Goal: Find specific page/section: Find specific page/section

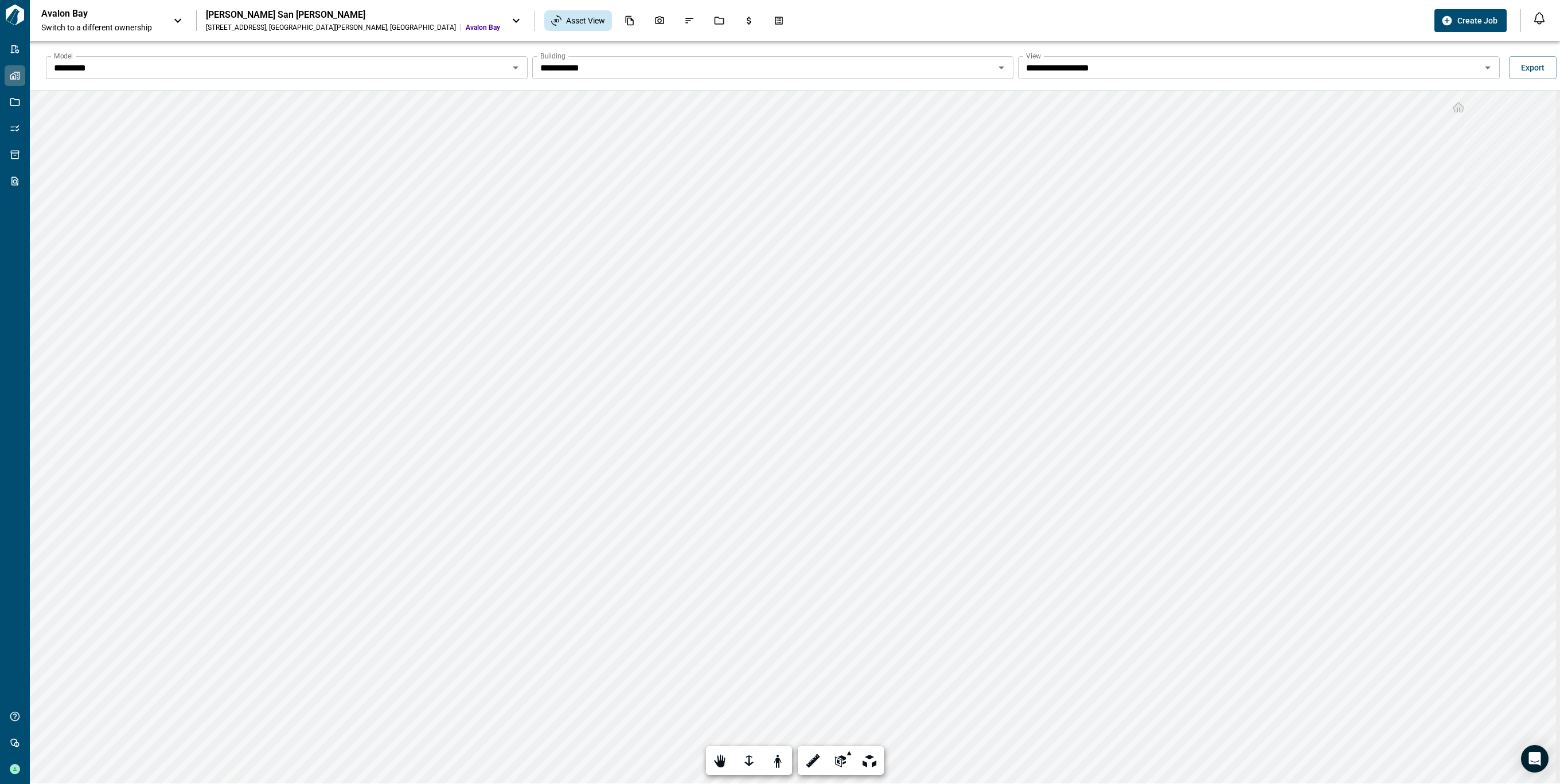
click at [166, 19] on div "Avalon Bay Switch to a different ownership" at bounding box center [113, 20] width 144 height 25
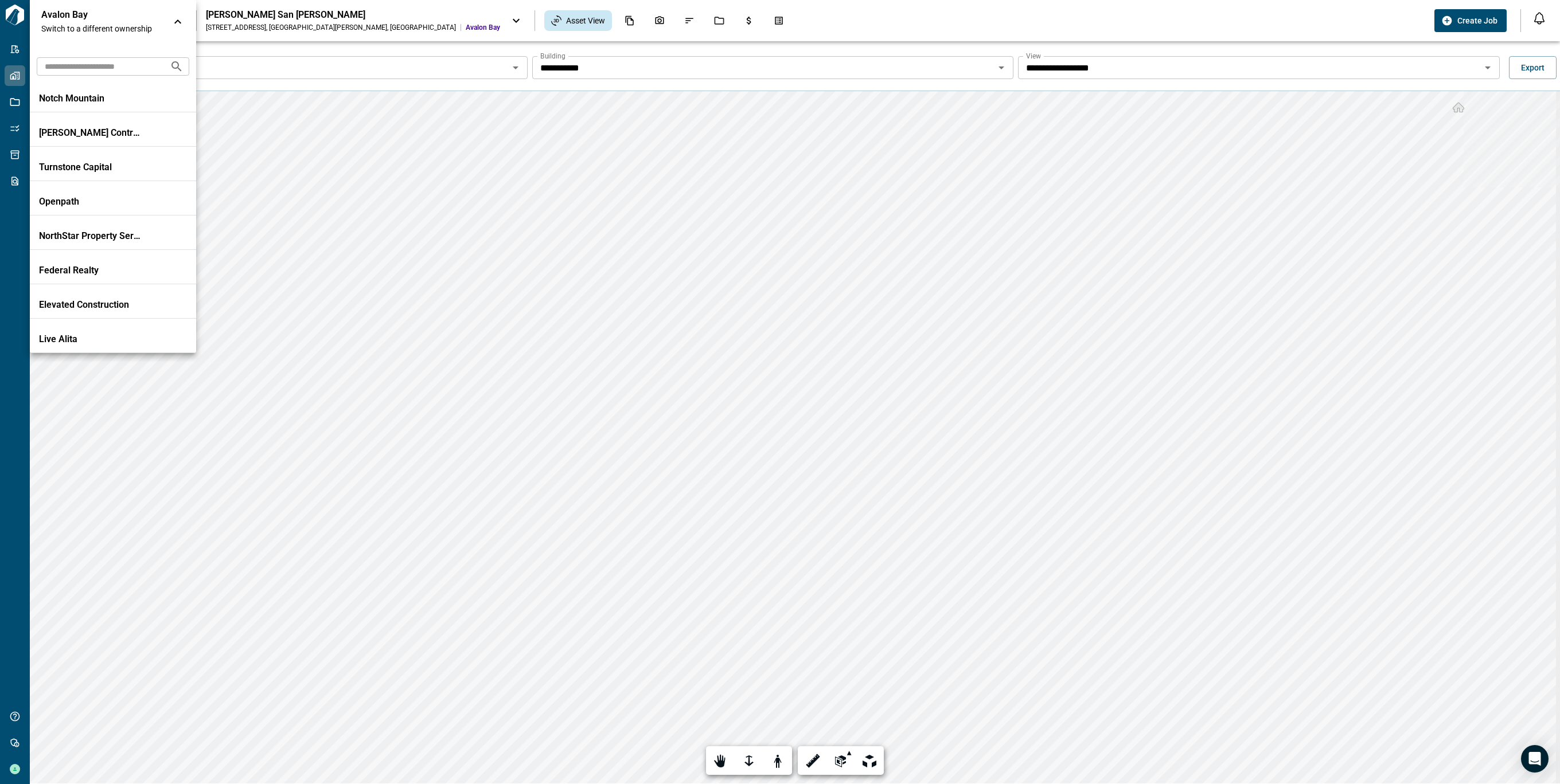
click at [13, 58] on div at bounding box center [780, 392] width 1560 height 784
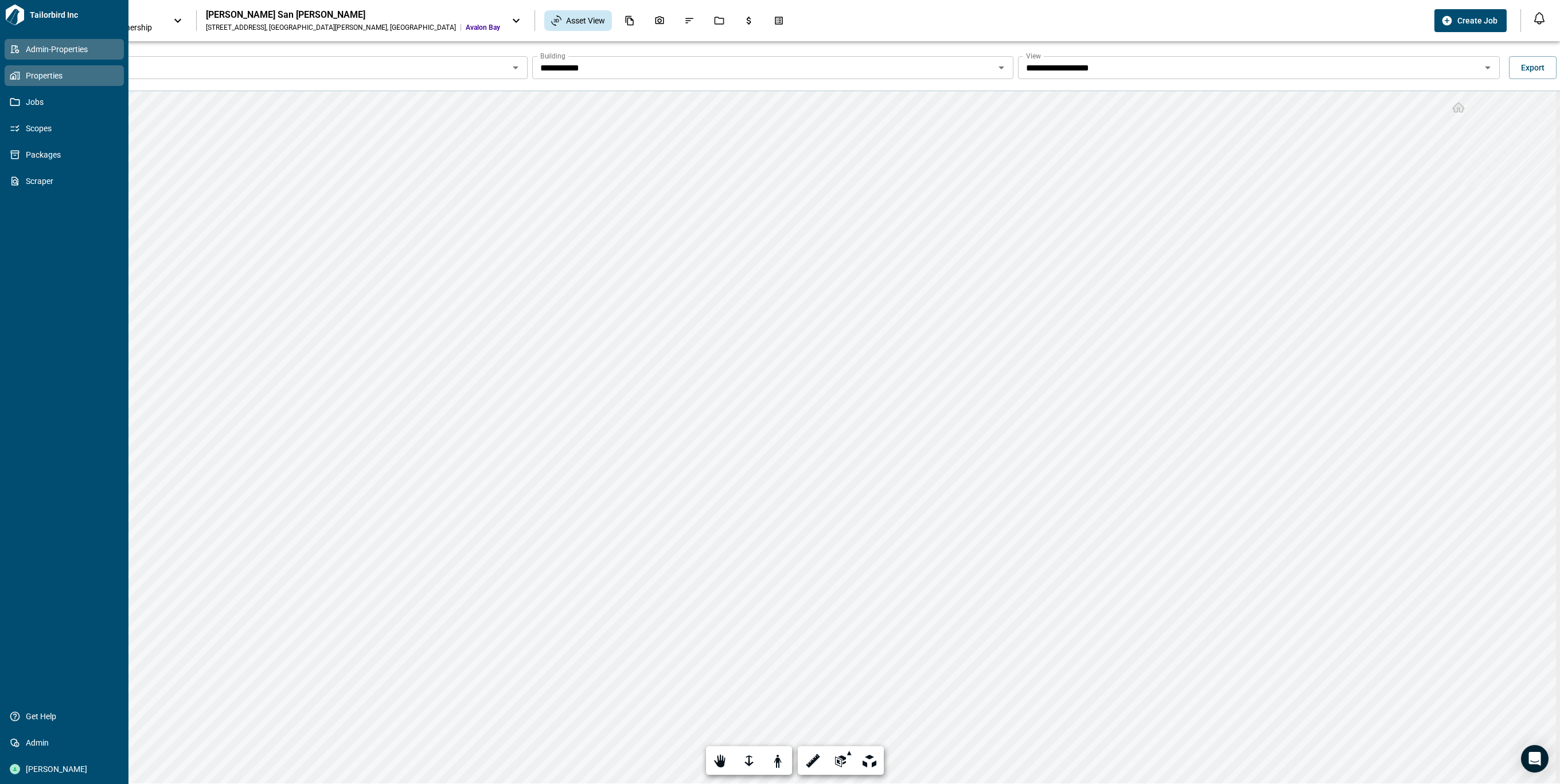
click at [13, 53] on icon at bounding box center [15, 49] width 10 height 10
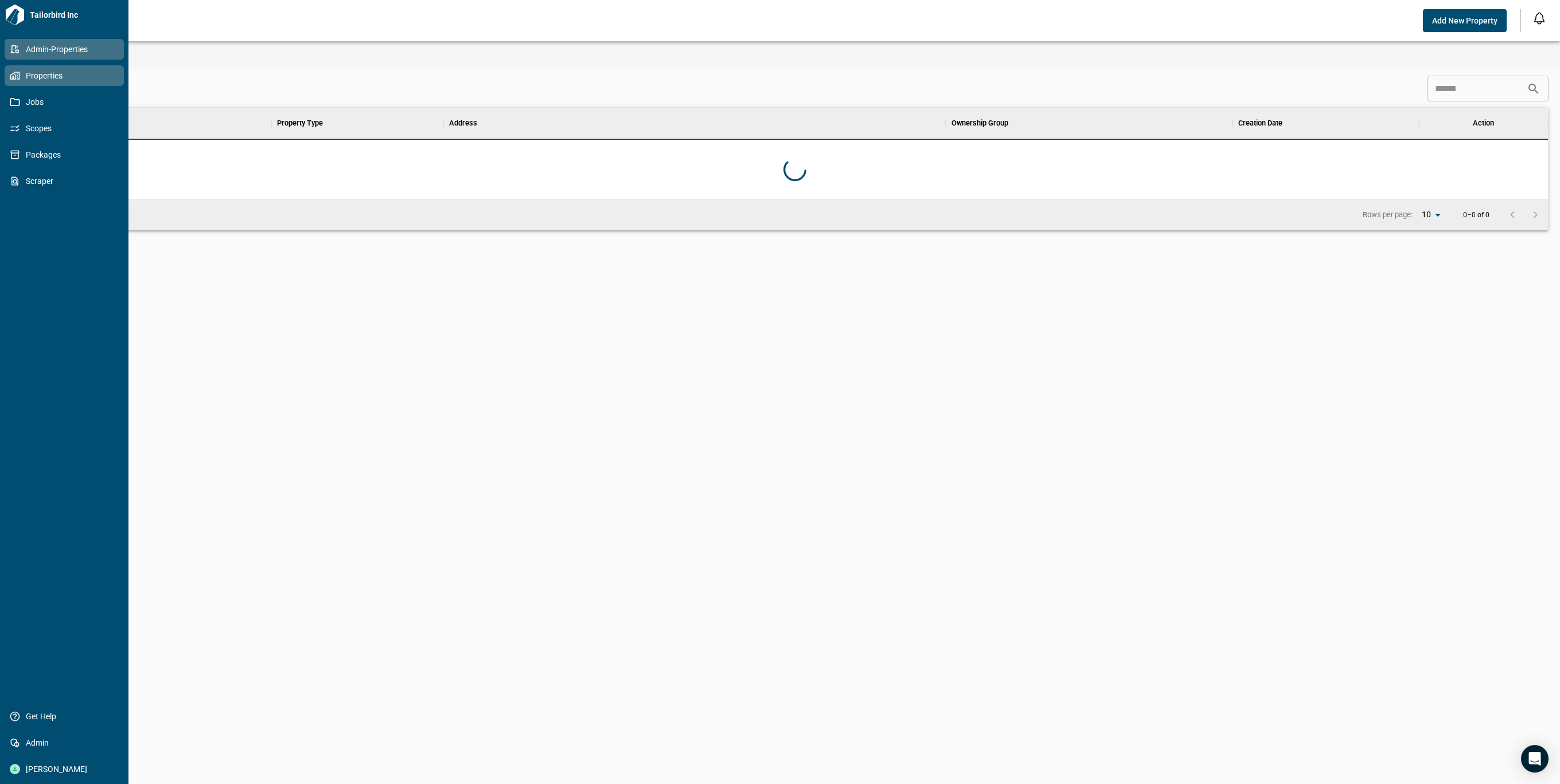
scroll to position [79, 1502]
click at [12, 77] on icon at bounding box center [15, 76] width 10 height 10
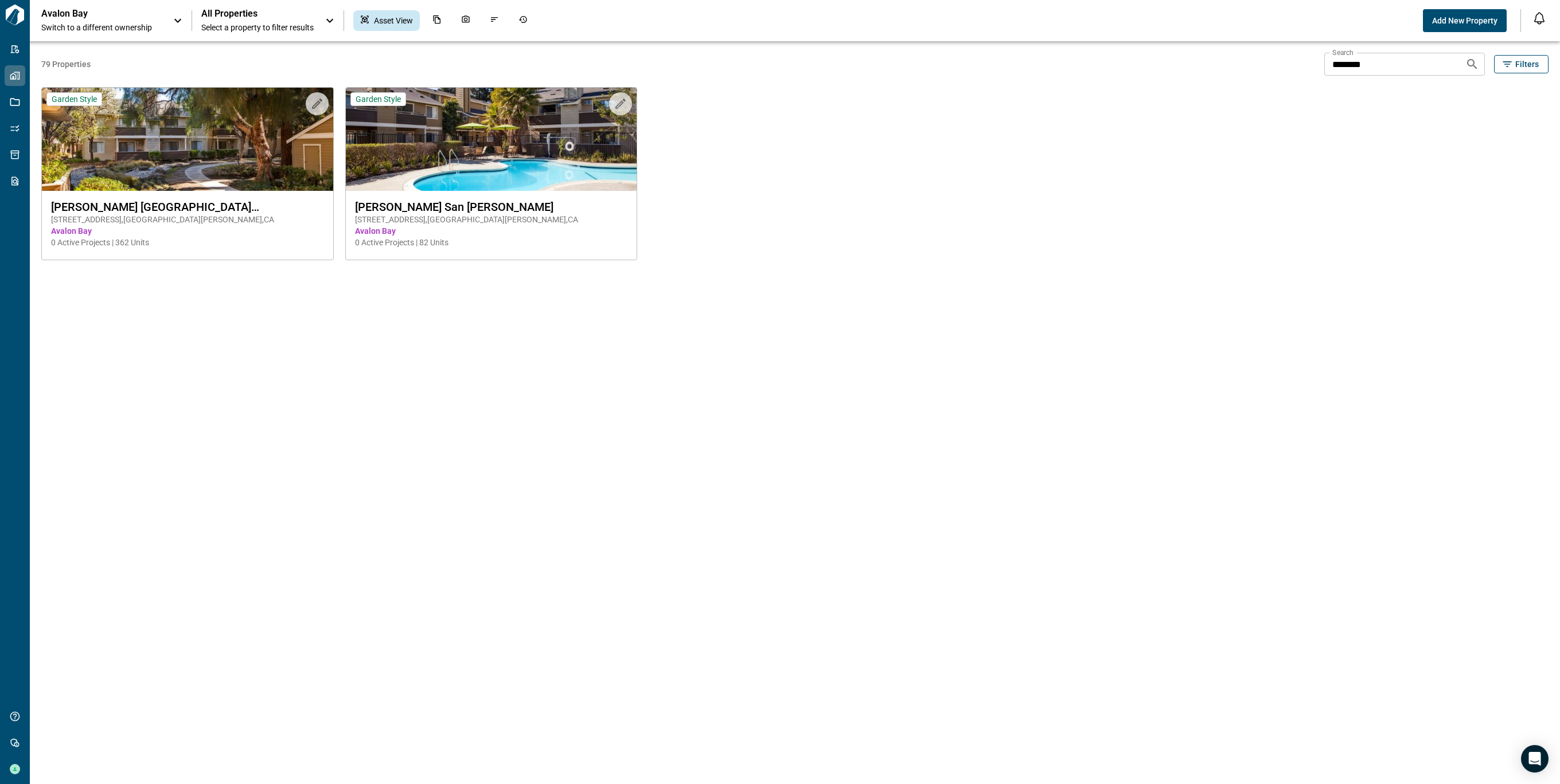
click at [1381, 68] on input "********" at bounding box center [1391, 64] width 132 height 23
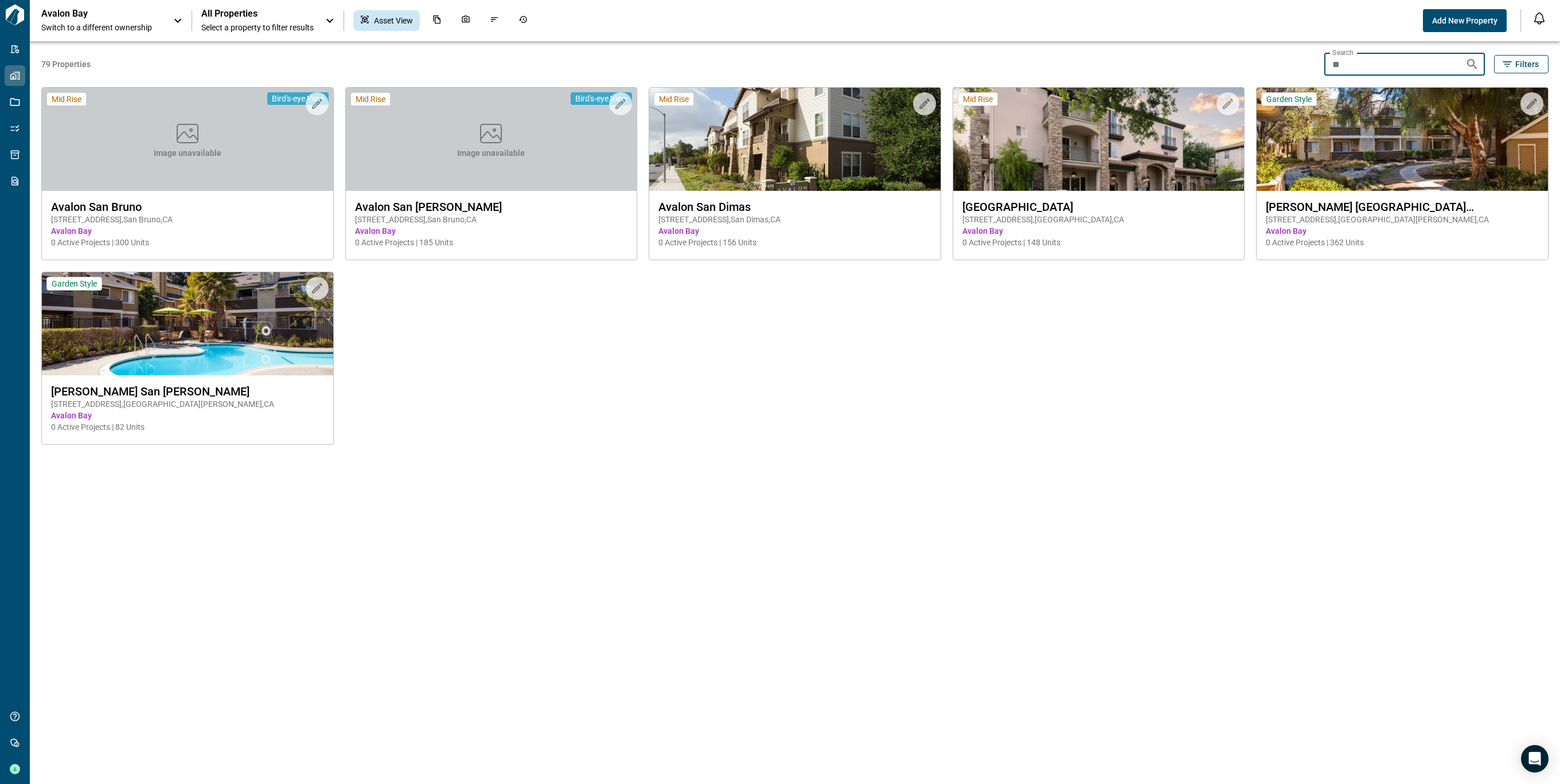
type input "*"
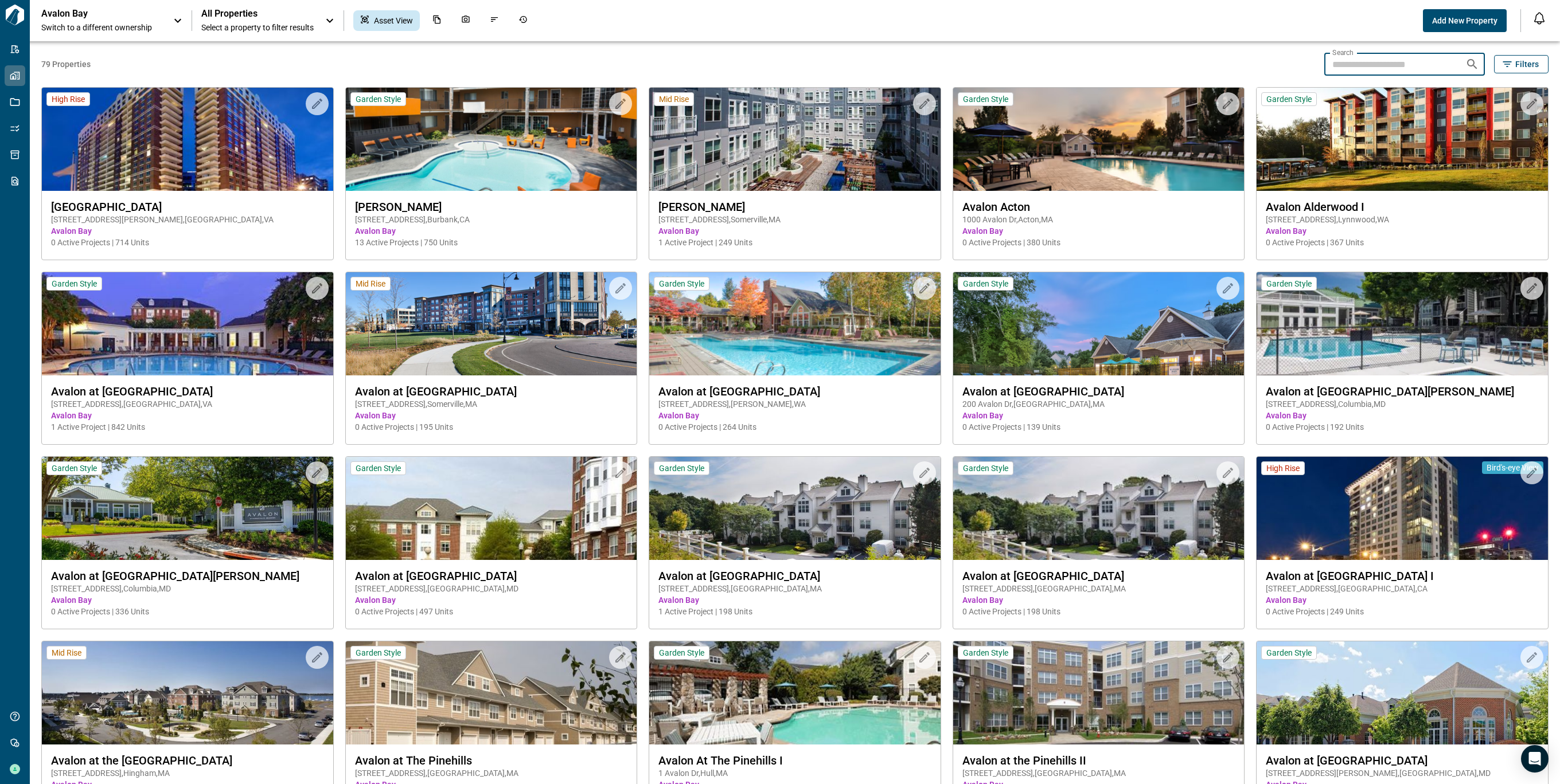
drag, startPoint x: 1352, startPoint y: 69, endPoint x: 1377, endPoint y: 54, distance: 29.2
click at [1365, 63] on input "Search" at bounding box center [1391, 64] width 132 height 23
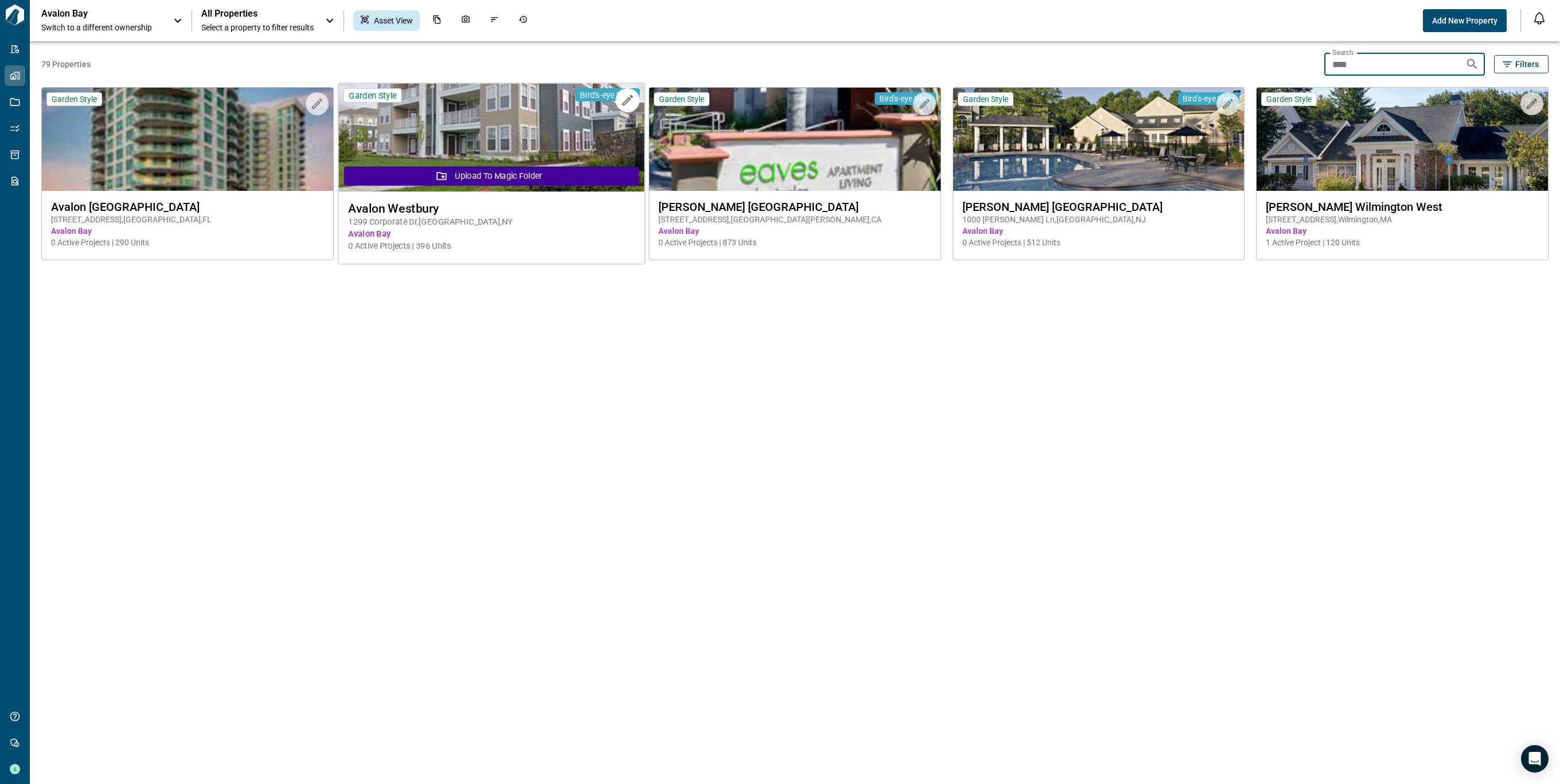
type input "****"
click at [474, 113] on img at bounding box center [491, 138] width 306 height 108
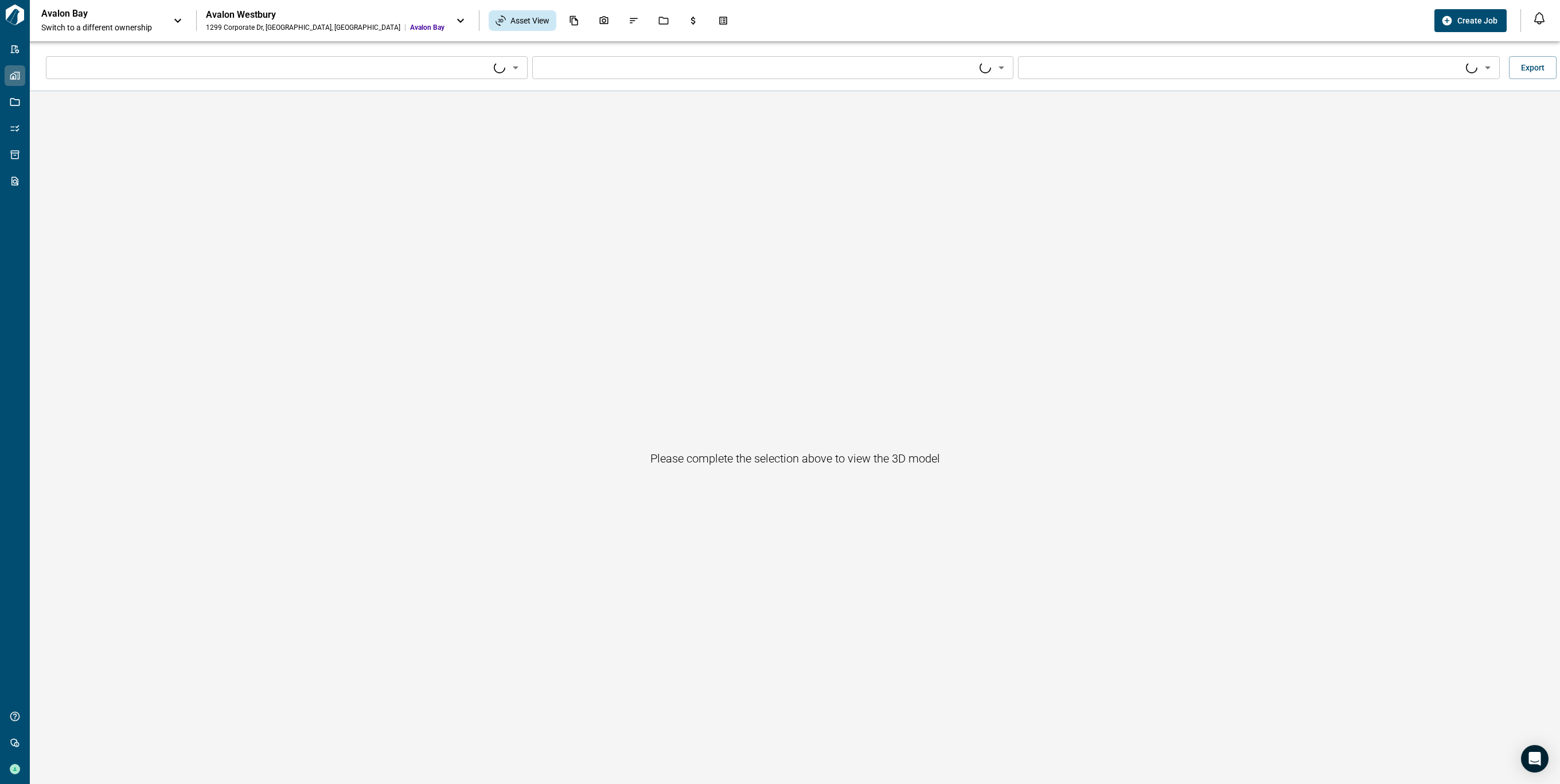
type input "****"
click at [399, 74] on icon "Open" at bounding box center [394, 67] width 13 height 13
click at [308, 20] on div "Avalon Westbury" at bounding box center [325, 15] width 238 height 12
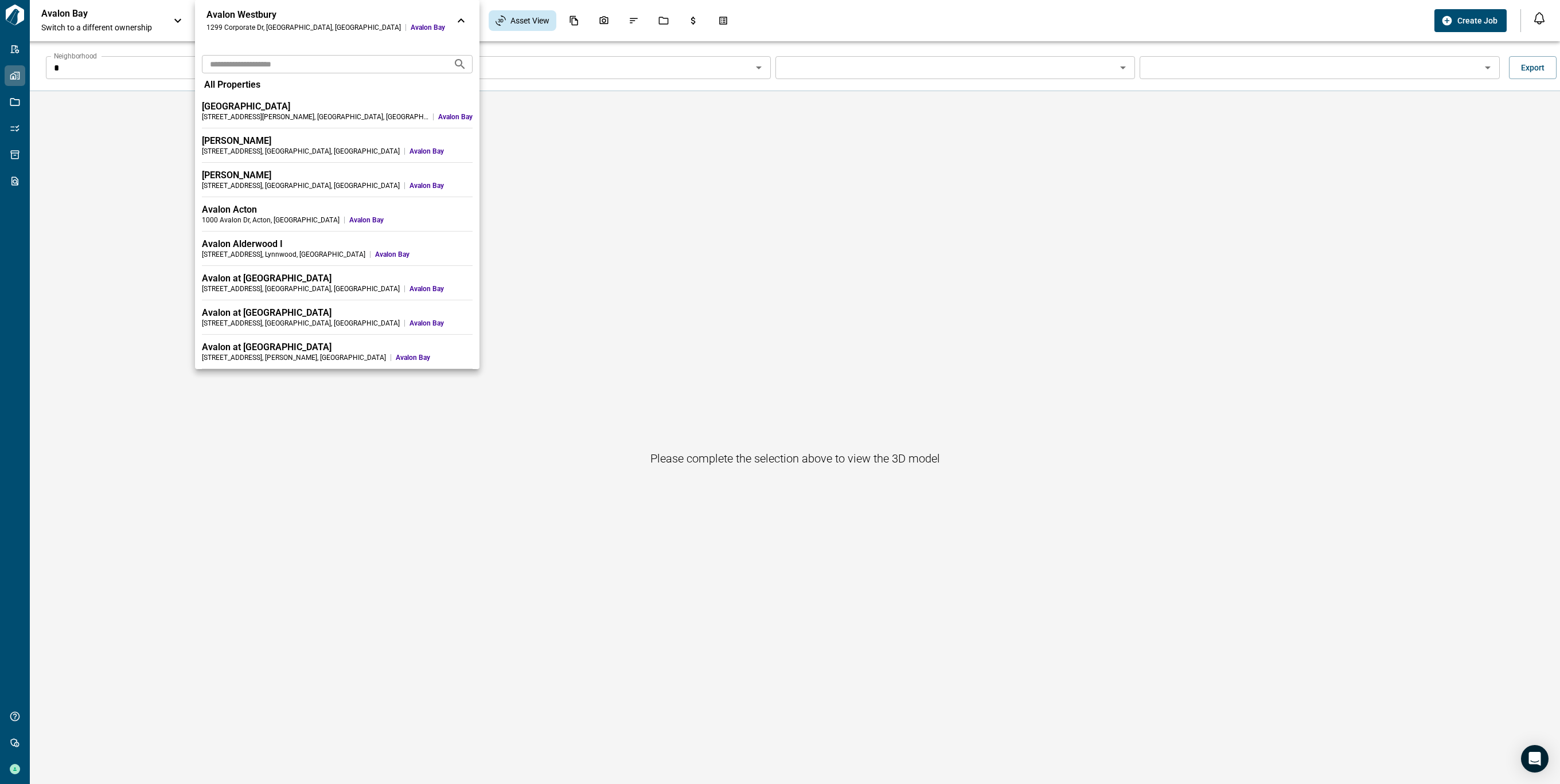
click at [94, 12] on div at bounding box center [780, 392] width 1560 height 784
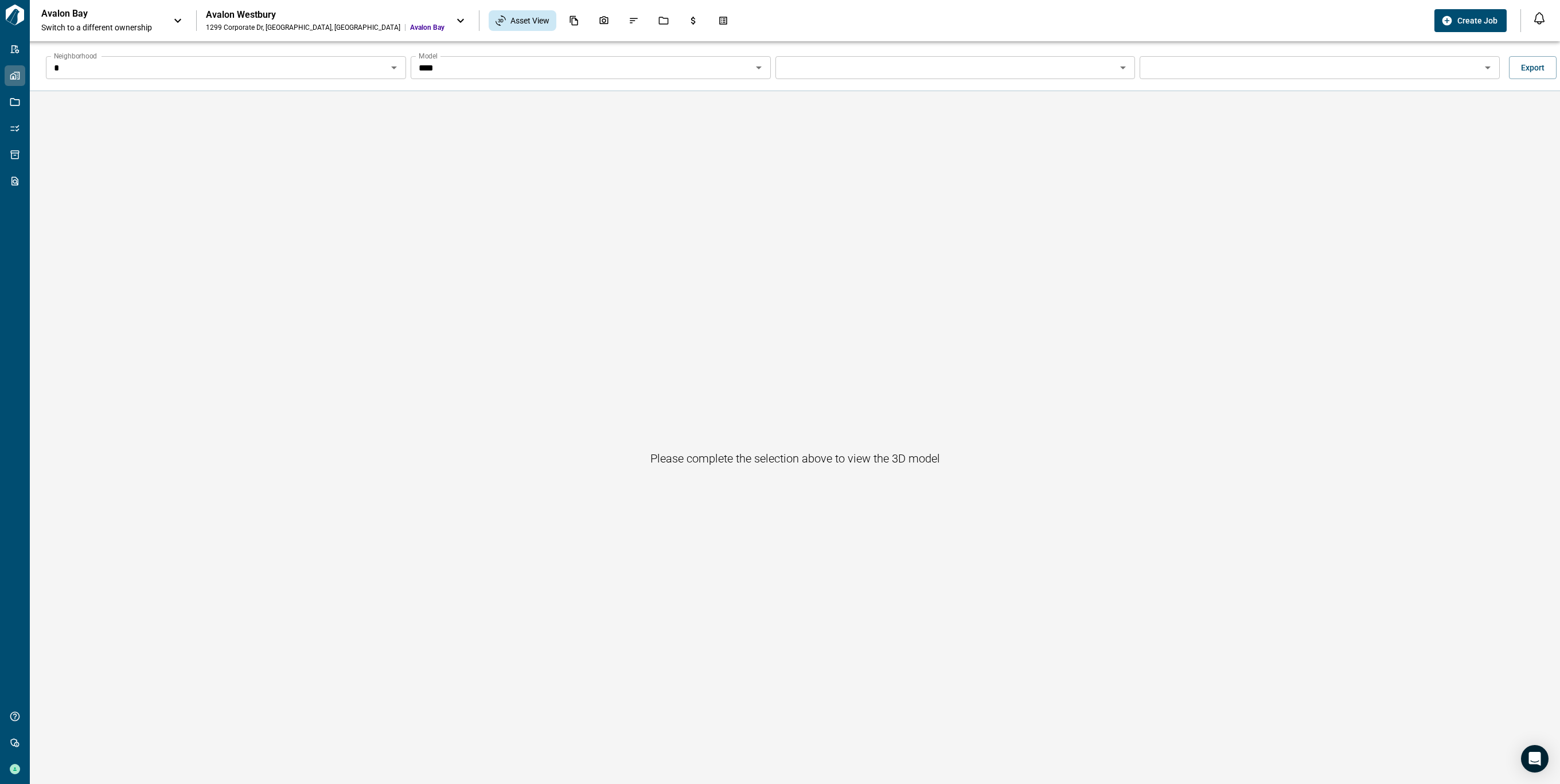
click at [161, 11] on div "Avalon Bay Switch to a different ownership" at bounding box center [101, 20] width 120 height 25
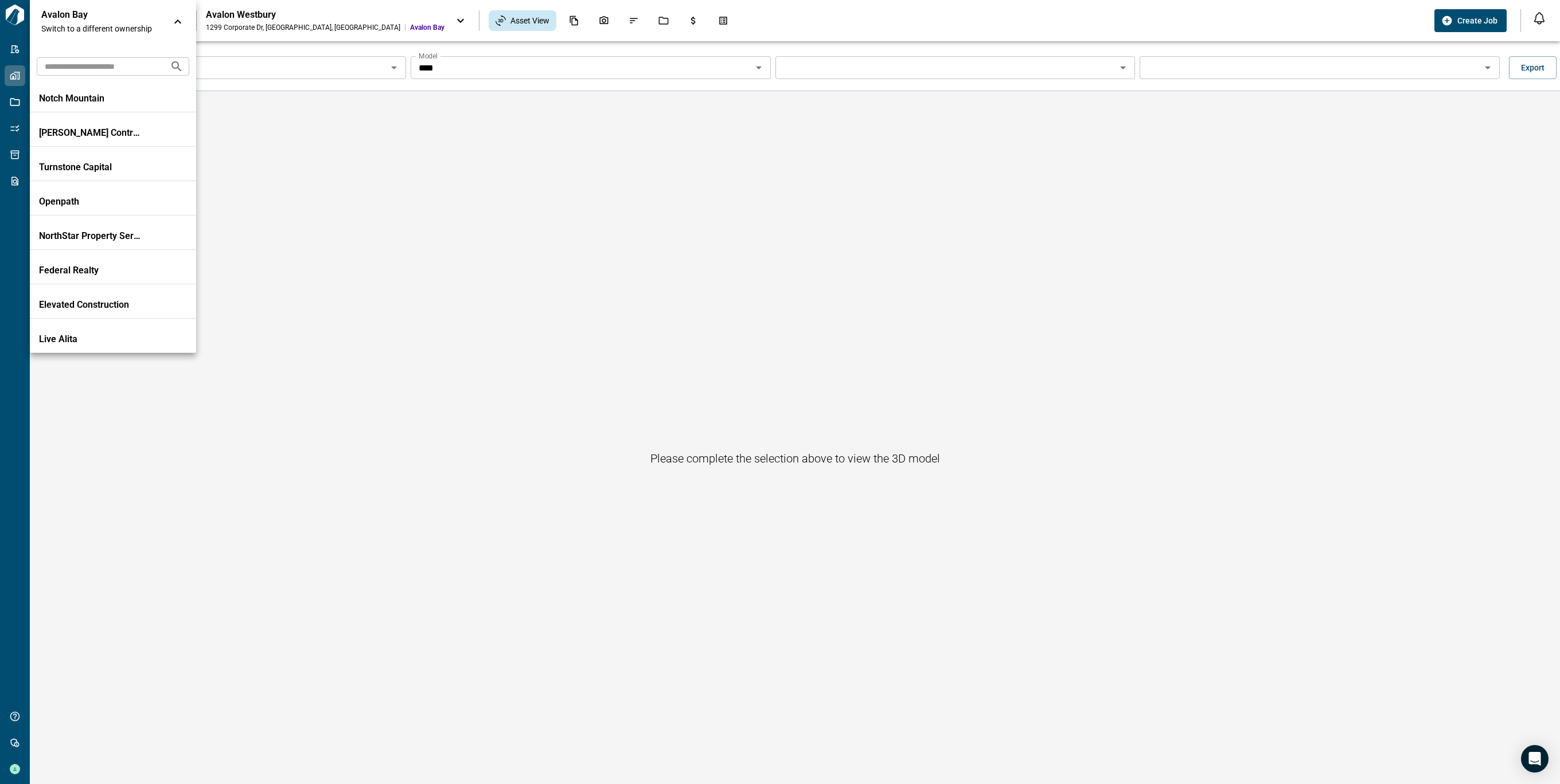
click at [281, 22] on div at bounding box center [780, 392] width 1560 height 784
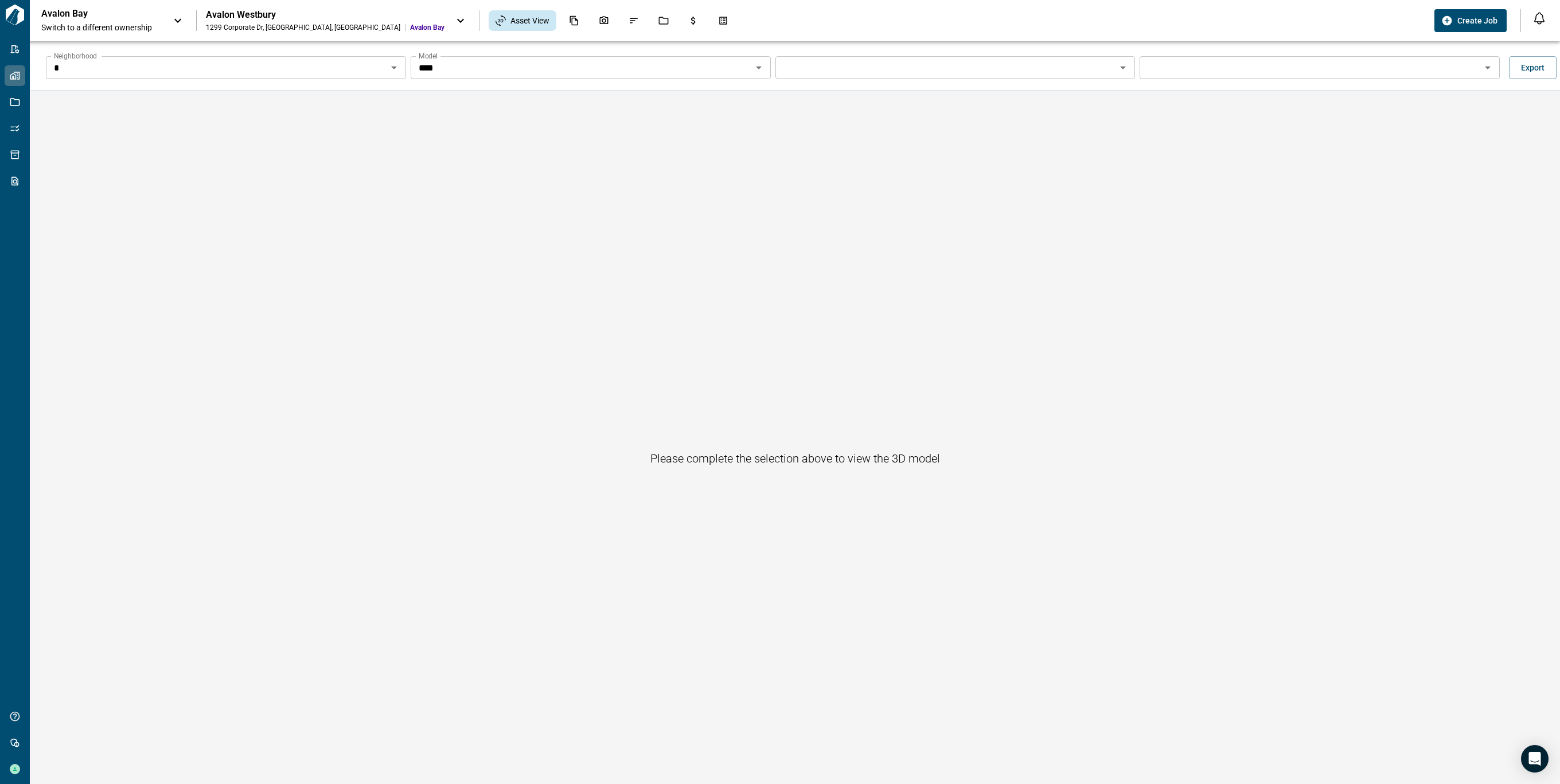
click at [279, 20] on div "Avalon Westbury [STREET_ADDRESS]" at bounding box center [325, 20] width 238 height 23
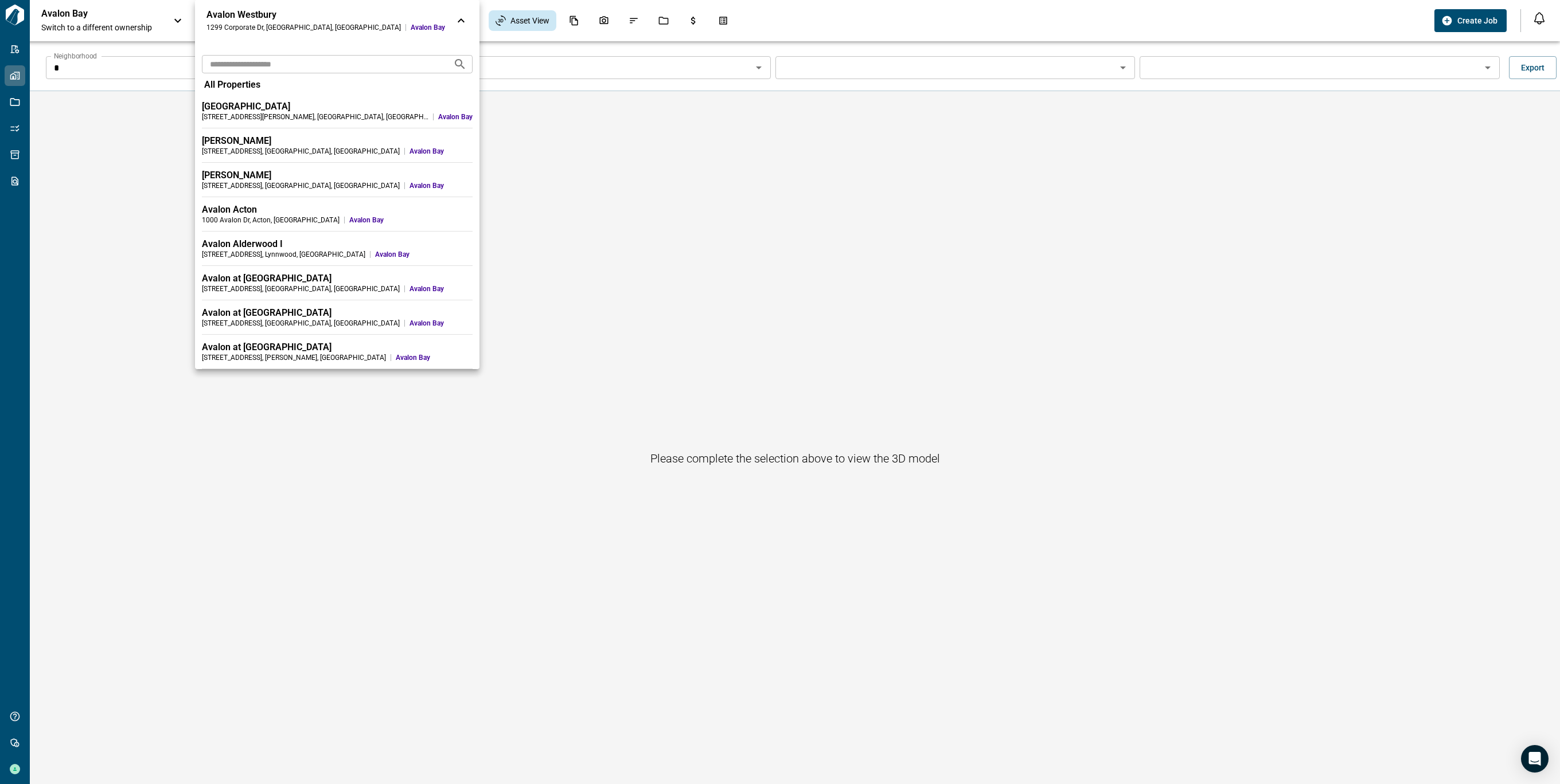
click at [134, 24] on div at bounding box center [780, 392] width 1560 height 784
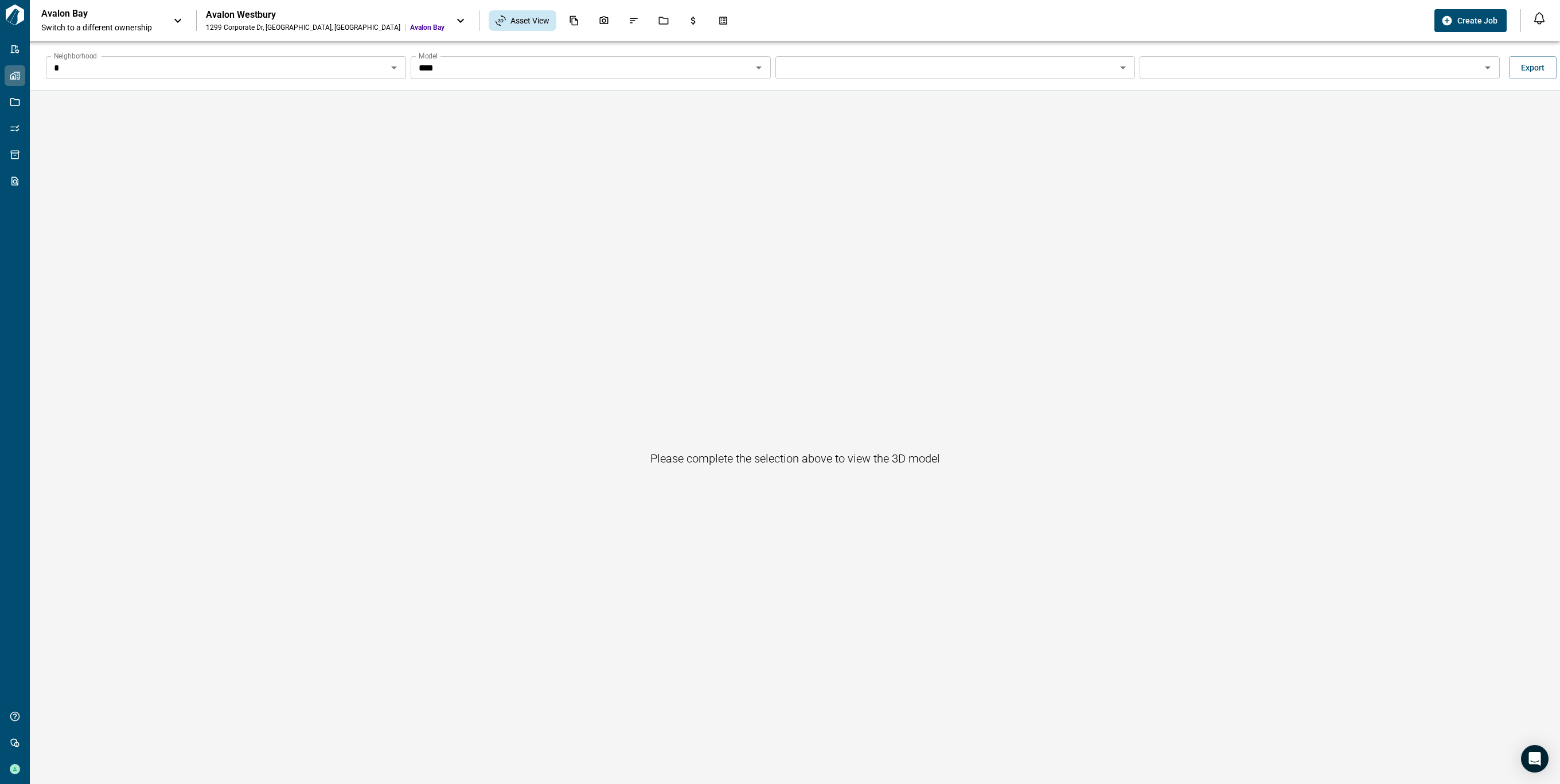
click at [108, 23] on span "Switch to a different ownership" at bounding box center [101, 28] width 120 height 12
click at [454, 20] on icon at bounding box center [460, 20] width 13 height 13
click at [108, 30] on span "Switch to a different ownership" at bounding box center [101, 28] width 120 height 12
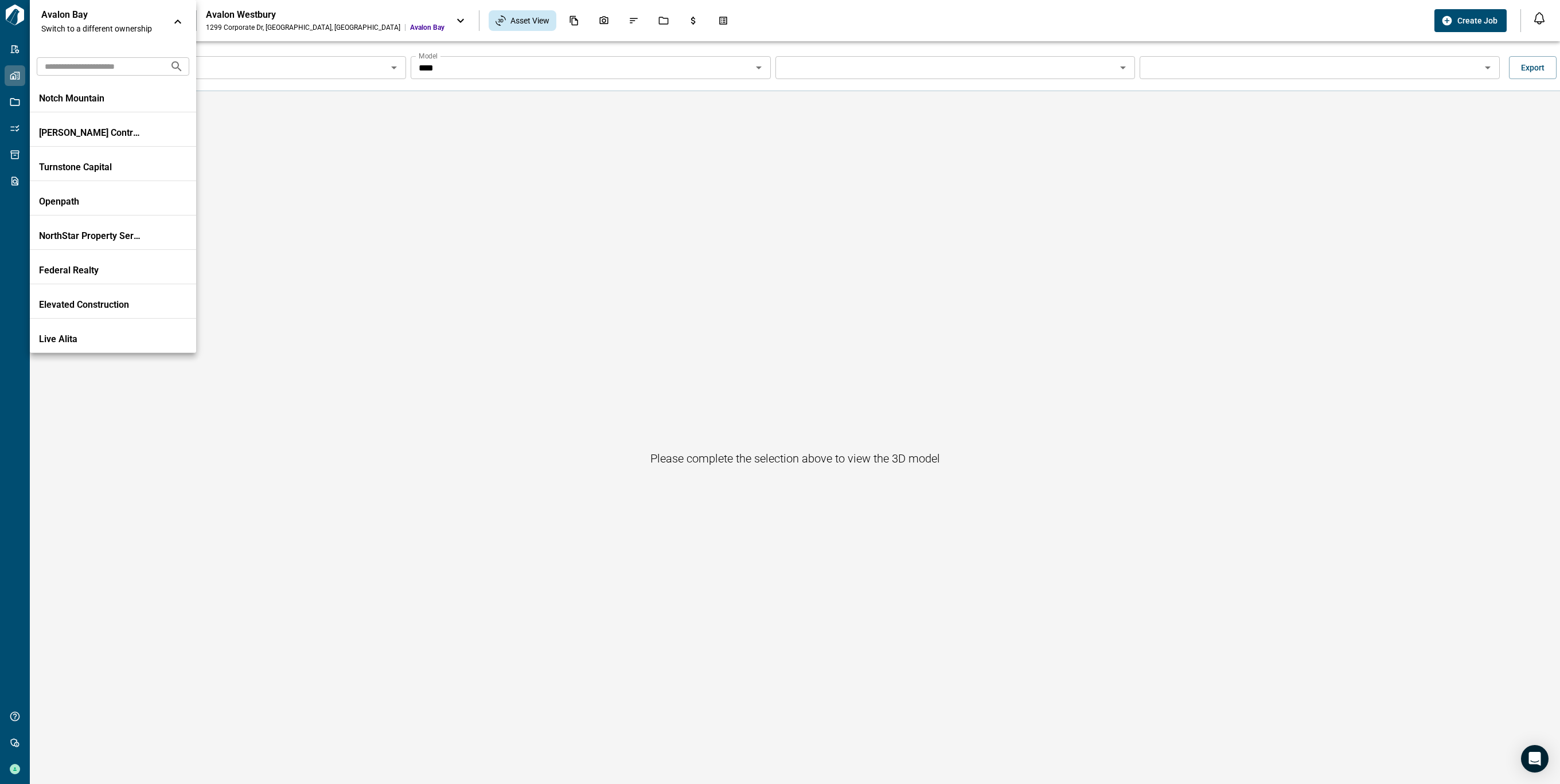
click at [370, 148] on div at bounding box center [780, 392] width 1560 height 784
